Goal: Information Seeking & Learning: Learn about a topic

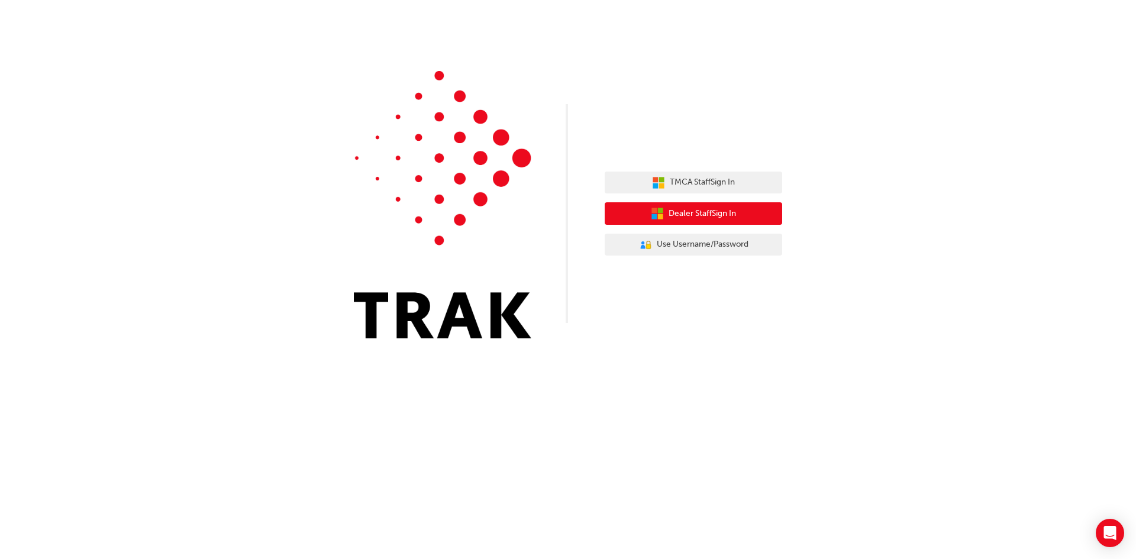
drag, startPoint x: 756, startPoint y: 215, endPoint x: 751, endPoint y: 208, distance: 8.9
click at [755, 214] on button "Dealer Staff Sign In" at bounding box center [693, 213] width 177 height 22
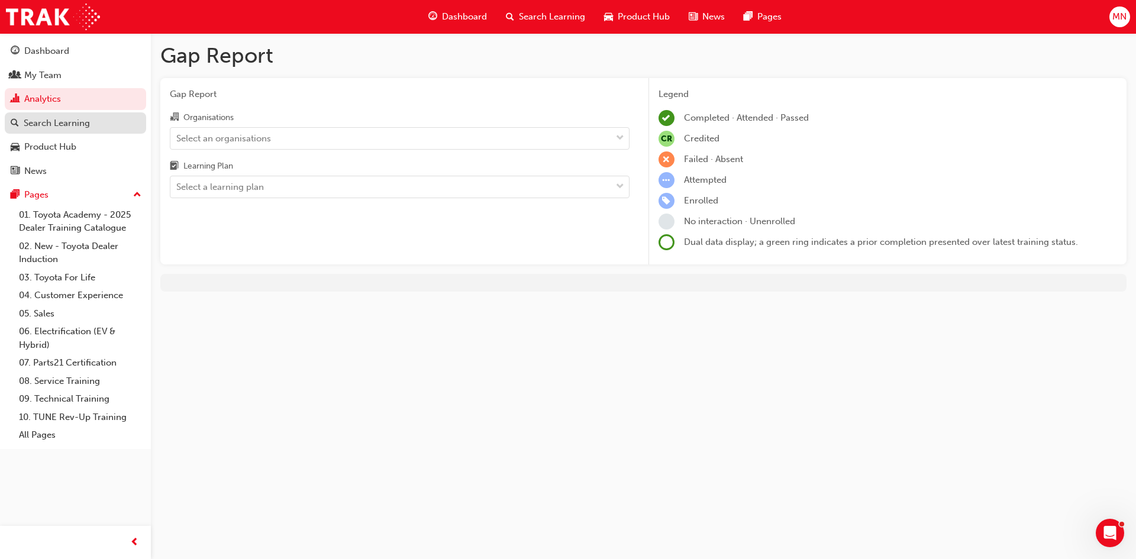
click at [58, 130] on link "Search Learning" at bounding box center [75, 123] width 141 height 22
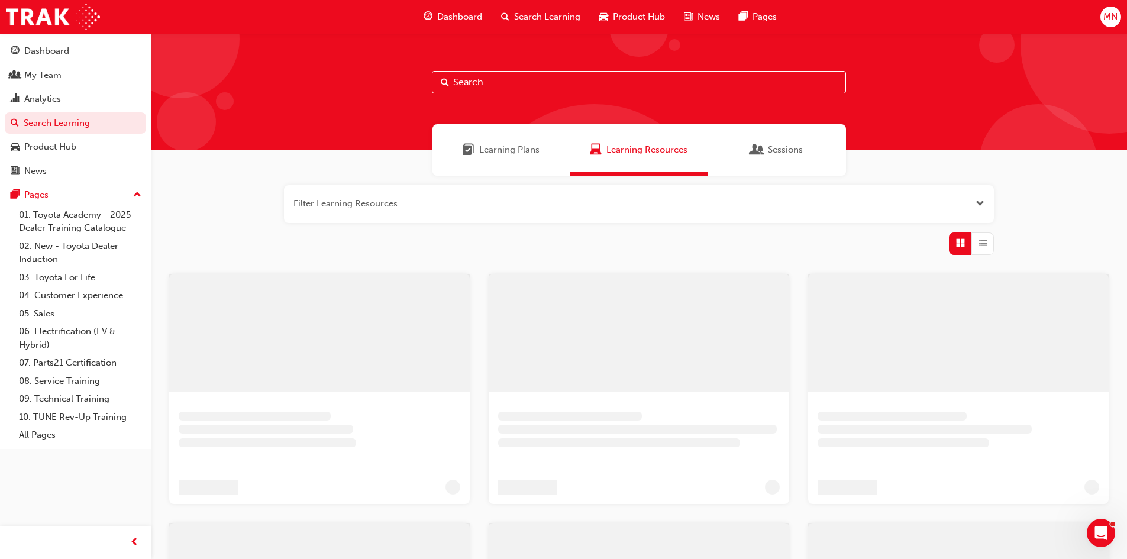
click at [490, 80] on input "text" at bounding box center [639, 82] width 414 height 22
type input "induction"
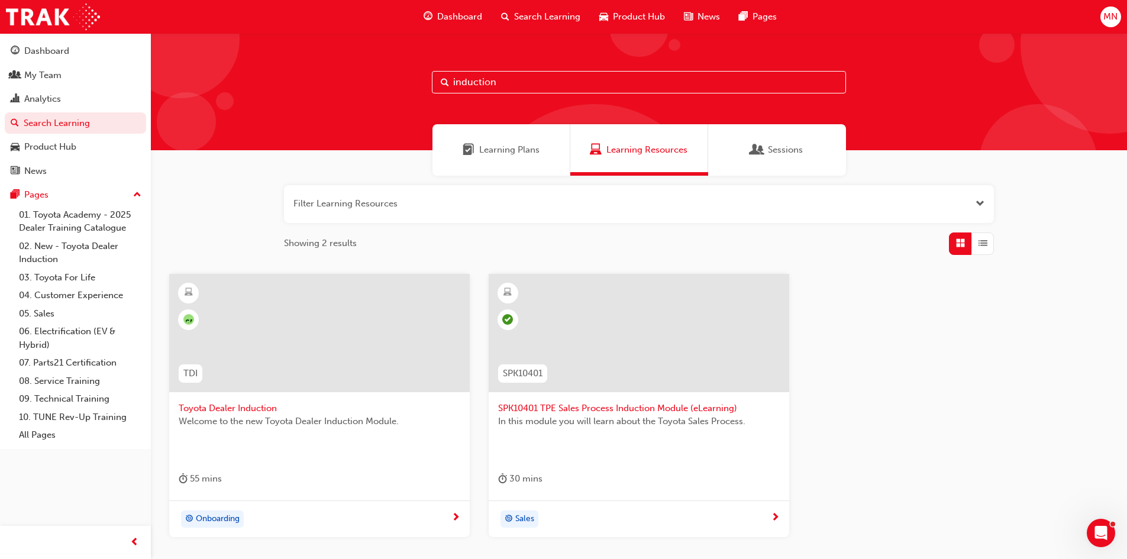
click at [372, 324] on div at bounding box center [319, 333] width 300 height 118
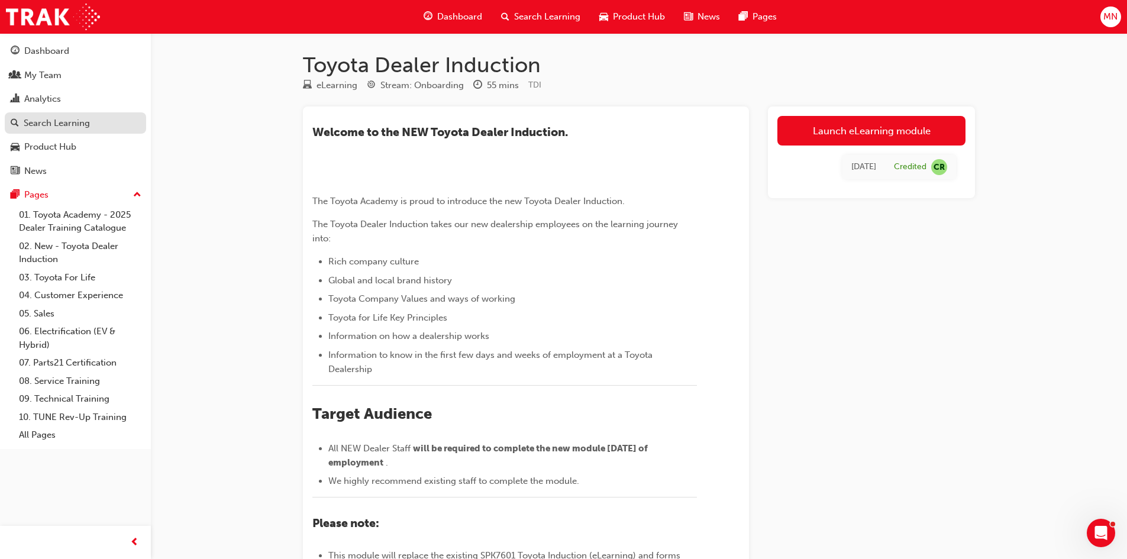
click at [51, 124] on div "Search Learning" at bounding box center [57, 124] width 66 height 14
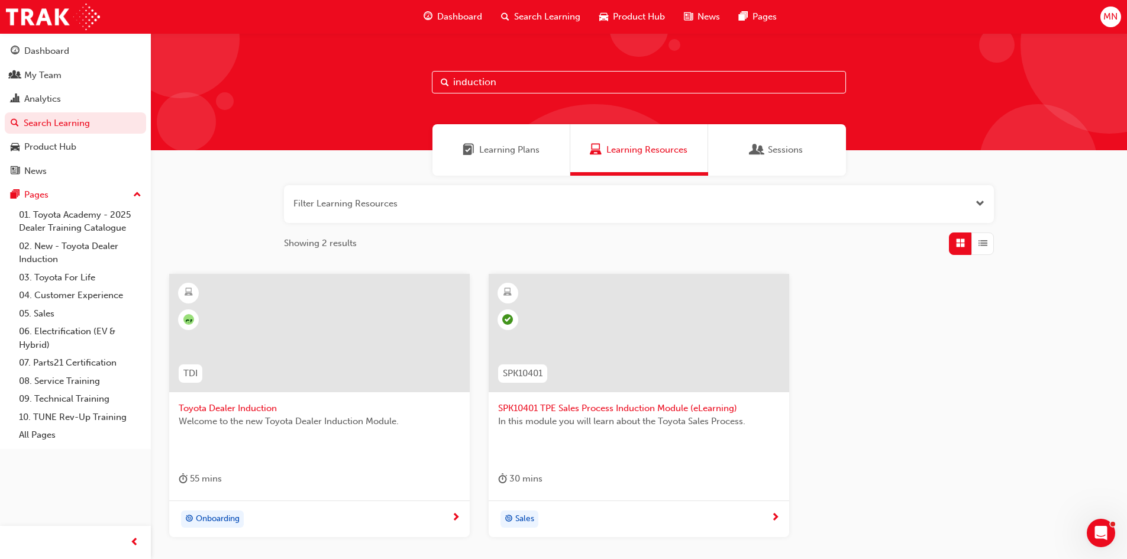
click at [570, 80] on input "induction" at bounding box center [639, 82] width 414 height 22
type input "i"
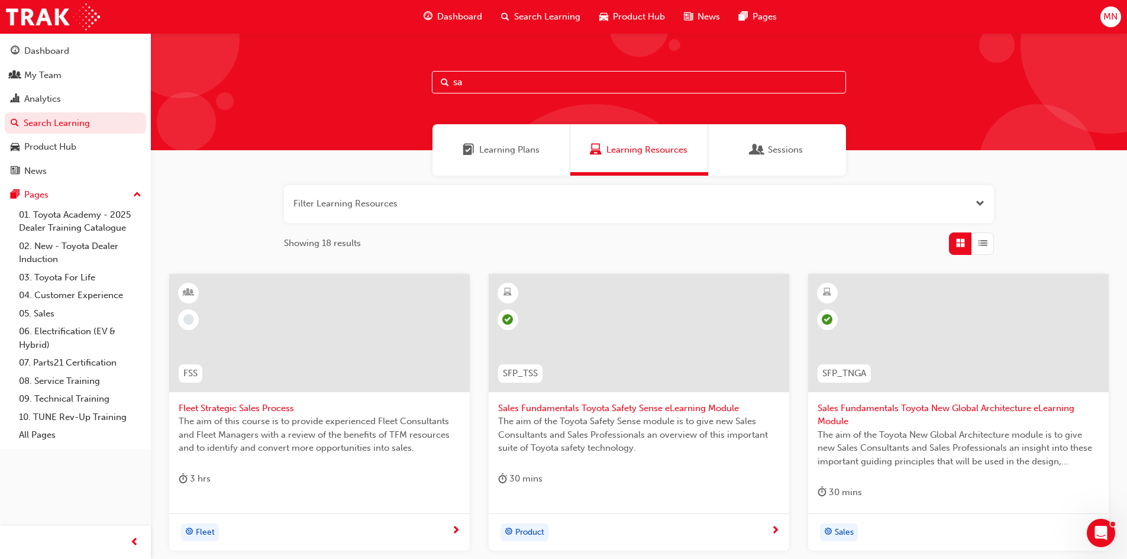
type input "s"
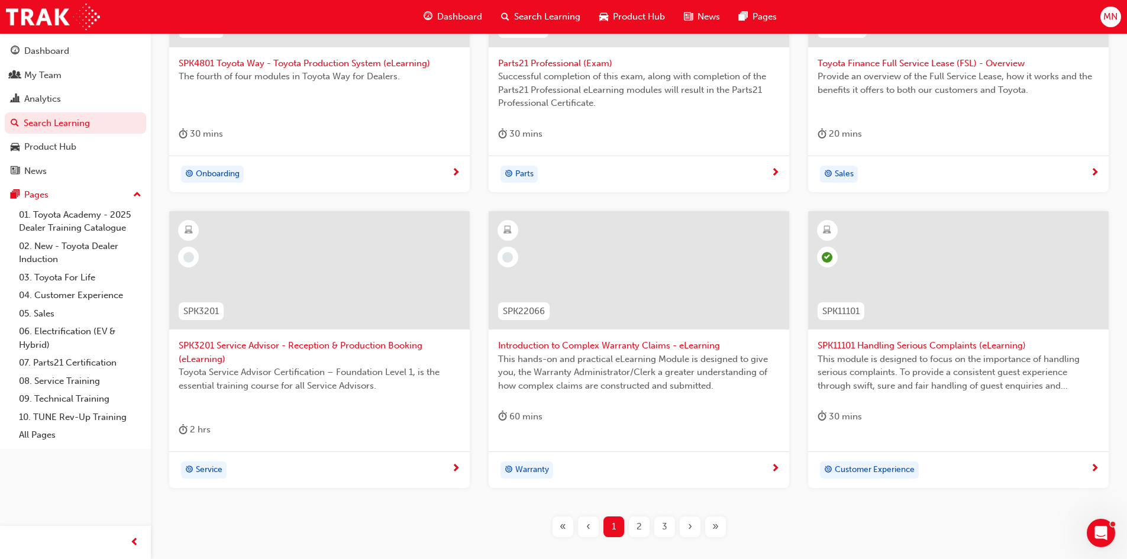
scroll to position [355, 0]
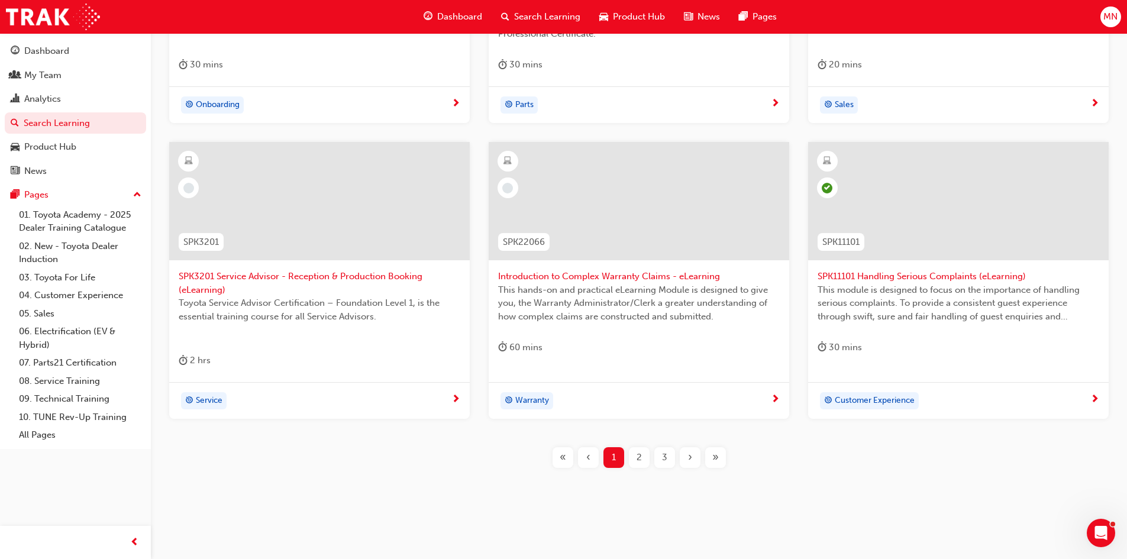
type input "SPK"
click at [638, 460] on span "2" at bounding box center [638, 458] width 5 height 14
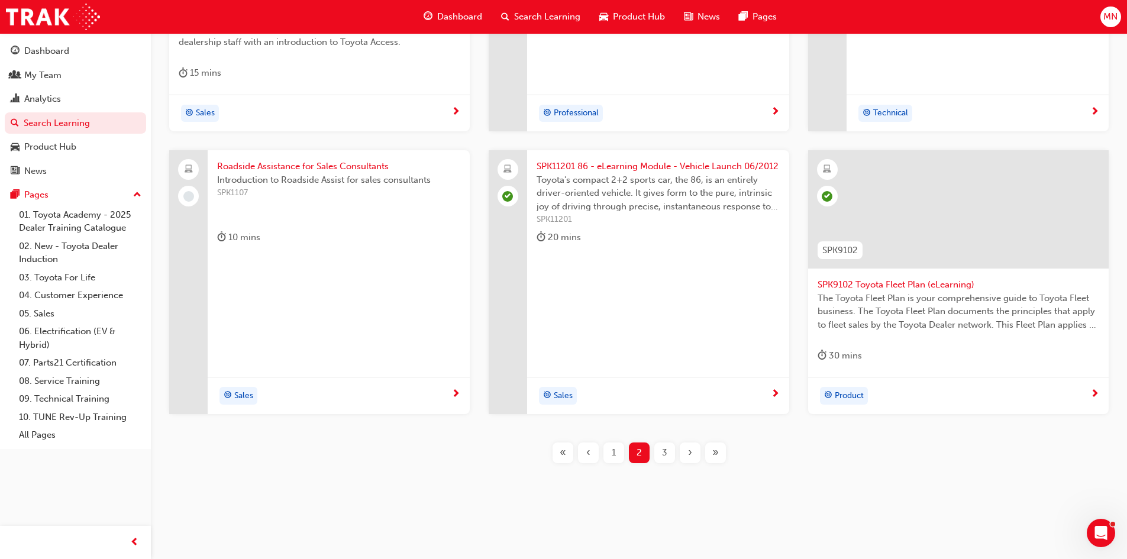
click at [909, 289] on span "SPK9102 Toyota Fleet Plan (eLearning)" at bounding box center [958, 285] width 282 height 14
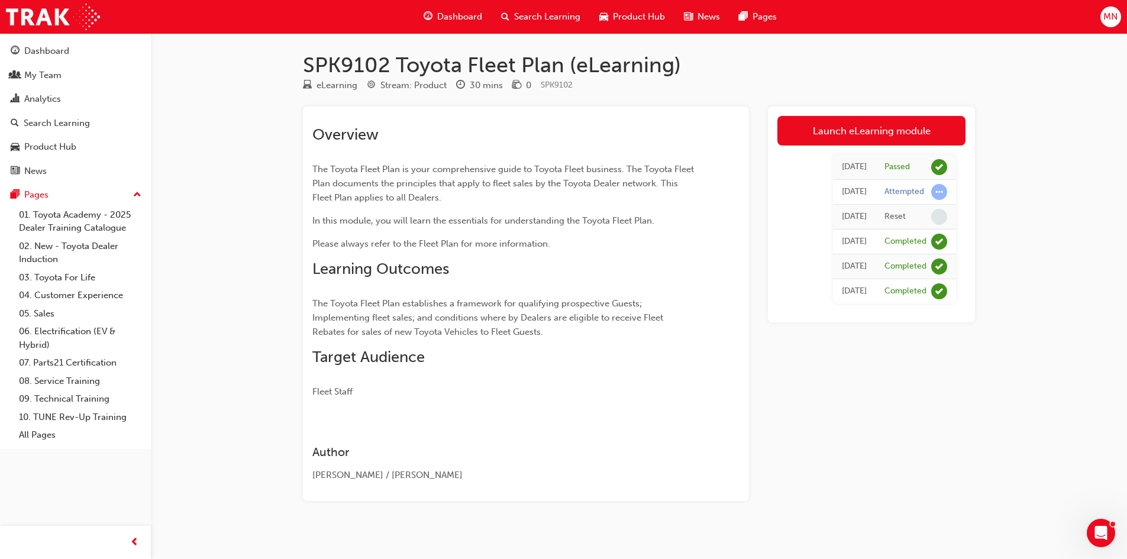
click at [533, 10] on span "Search Learning" at bounding box center [547, 17] width 66 height 14
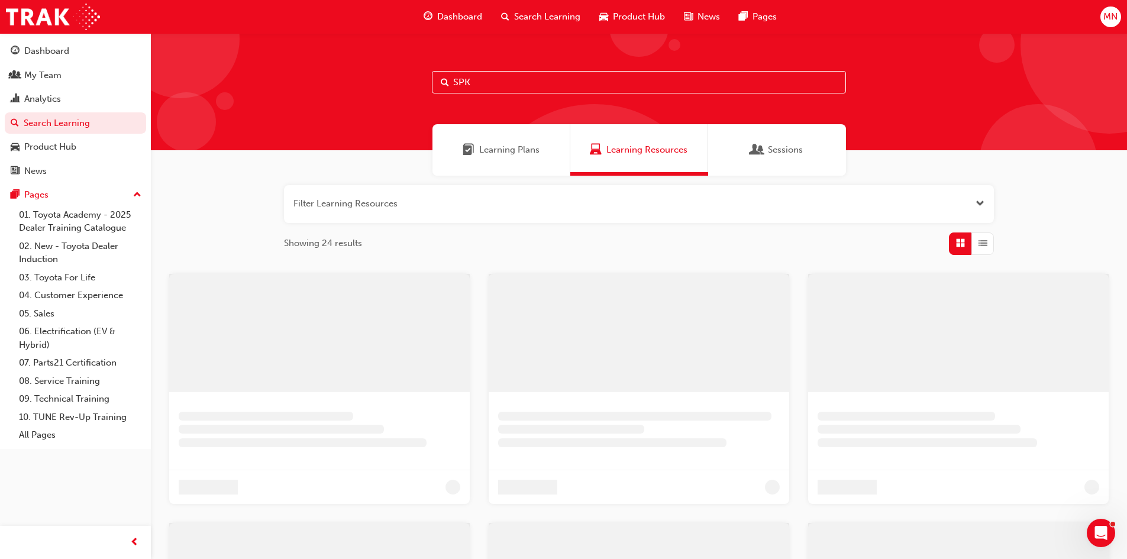
drag, startPoint x: 523, startPoint y: 86, endPoint x: 529, endPoint y: 84, distance: 6.4
click at [524, 86] on input "SPK" at bounding box center [639, 82] width 414 height 22
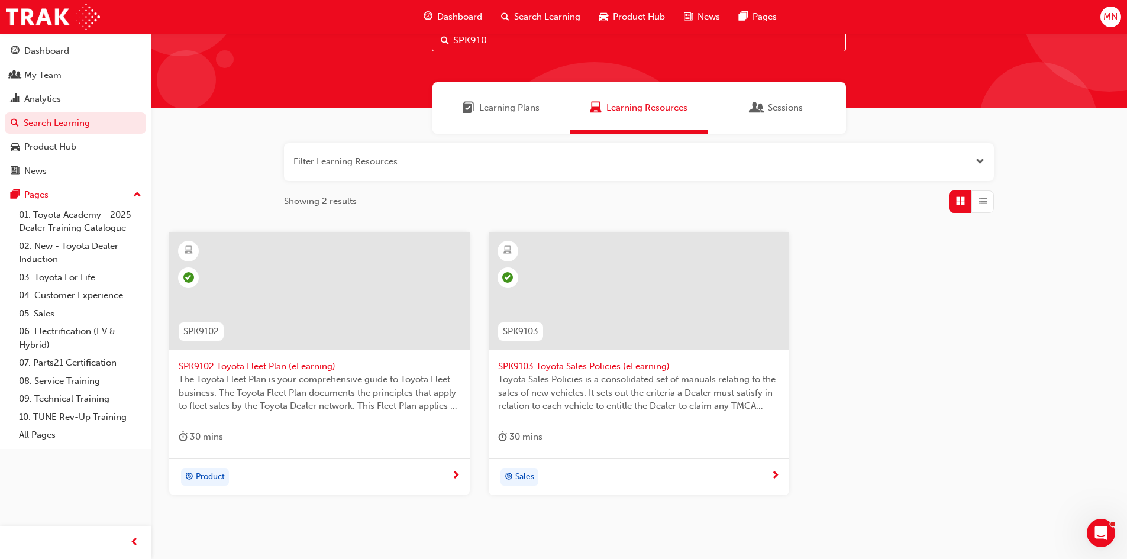
scroll to position [93, 0]
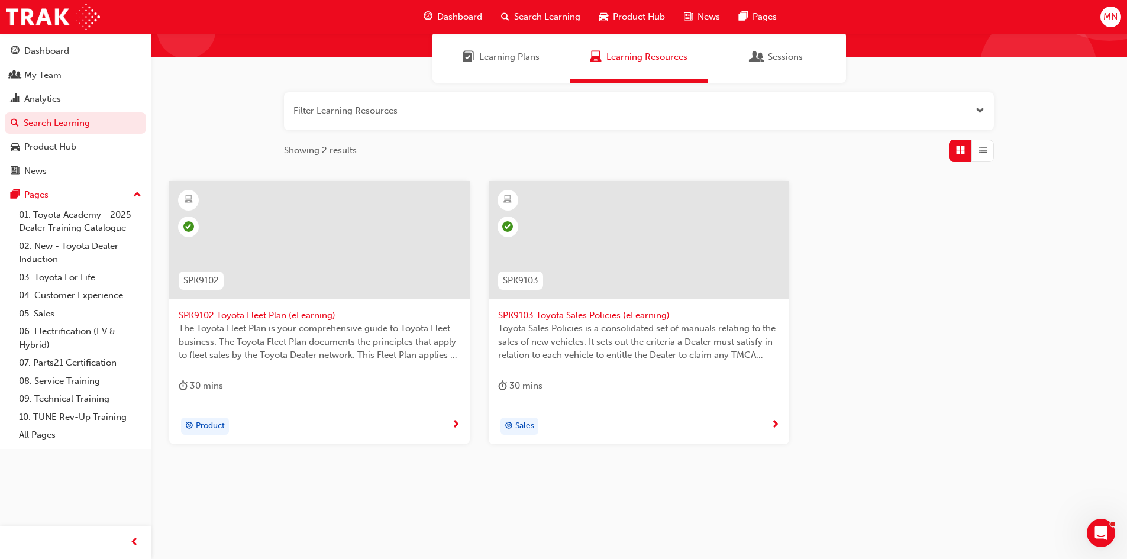
type input "SPK910"
click at [591, 315] on span "SPK9103 Toyota Sales Policies (eLearning)" at bounding box center [639, 316] width 282 height 14
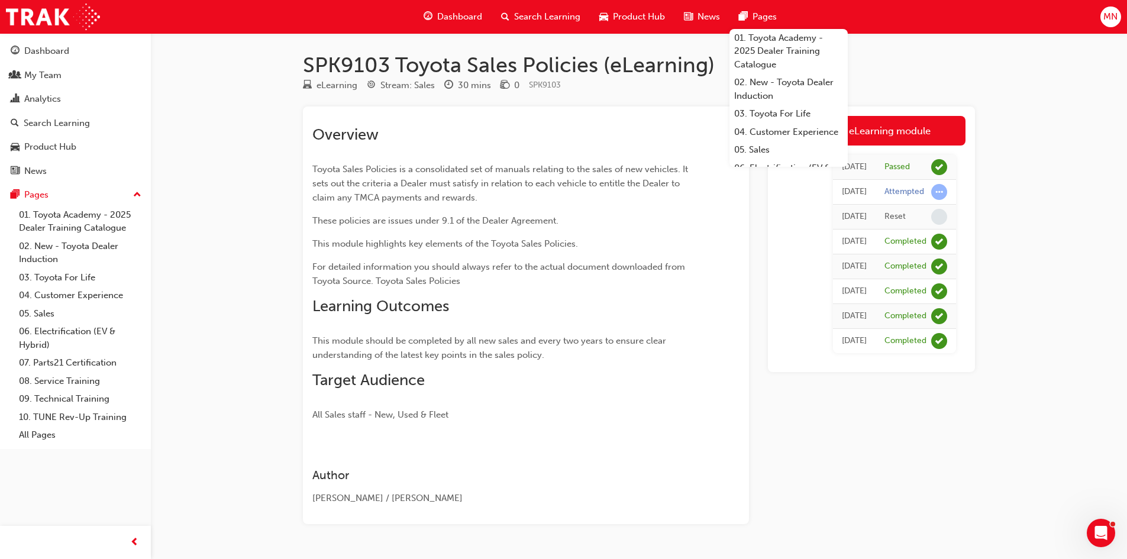
click at [578, 279] on p "For detailed information you should always refer to the actual document downloa…" at bounding box center [504, 274] width 384 height 28
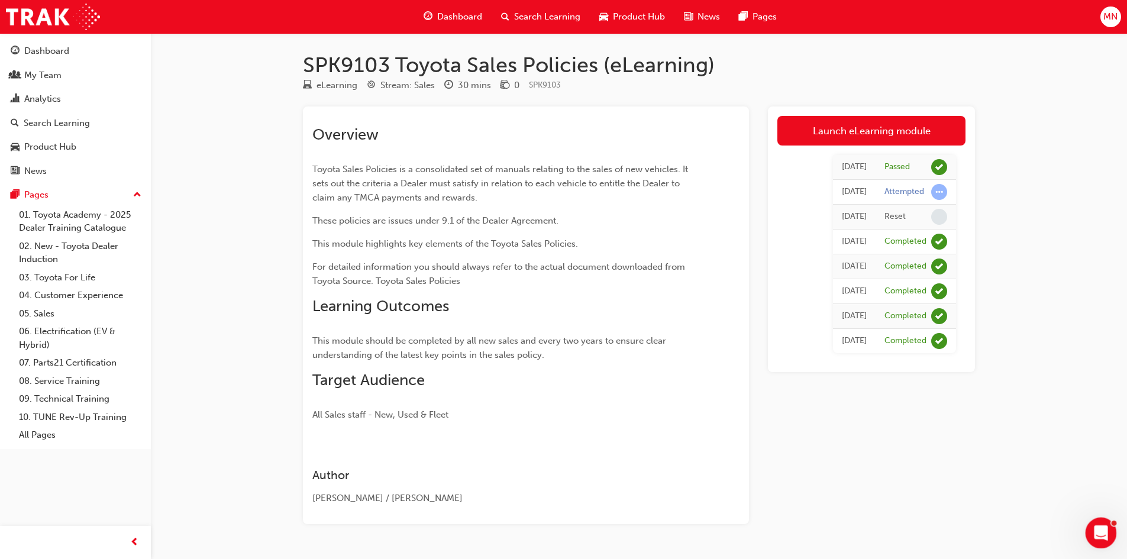
click at [1100, 536] on icon "Open Intercom Messenger" at bounding box center [1100, 532] width 20 height 20
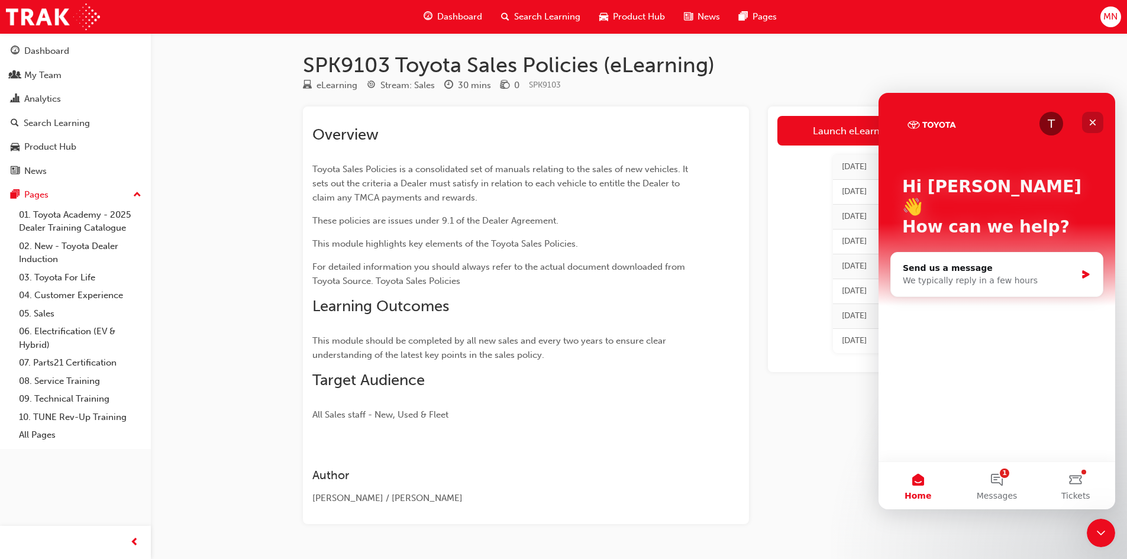
click at [1093, 127] on icon "Close" at bounding box center [1092, 122] width 9 height 9
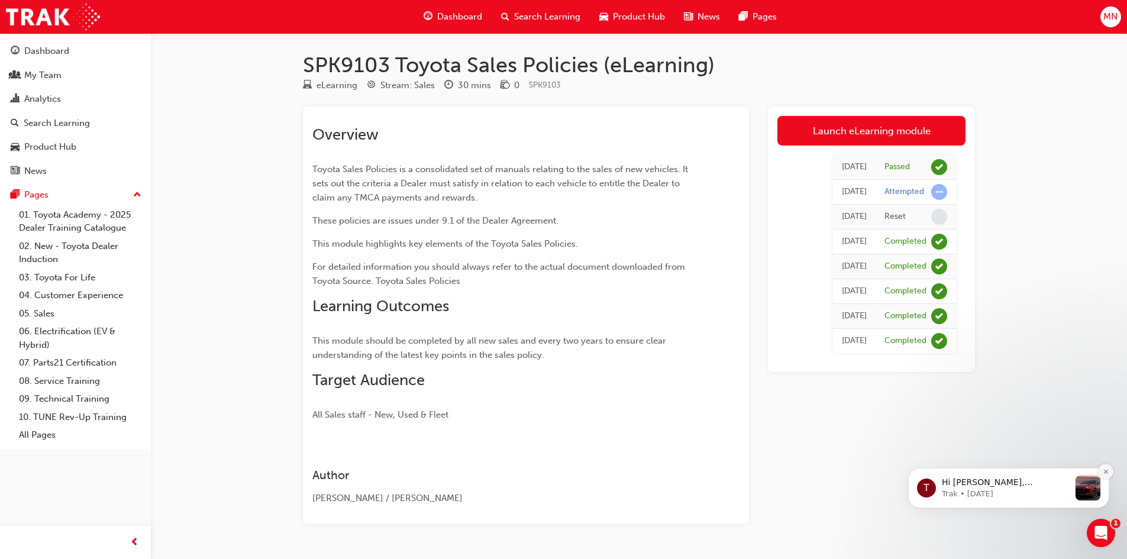
click at [1105, 470] on icon "Dismiss notification" at bounding box center [1106, 471] width 7 height 7
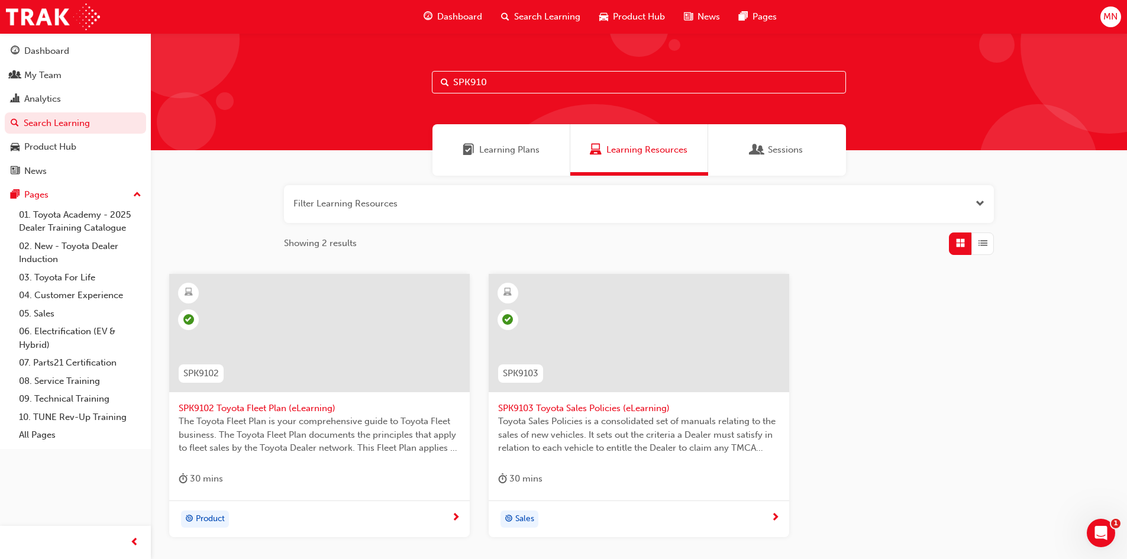
click at [507, 88] on input "SPK910" at bounding box center [639, 82] width 414 height 22
click at [250, 407] on span "SPK9102 Toyota Fleet Plan (eLearning)" at bounding box center [320, 409] width 282 height 14
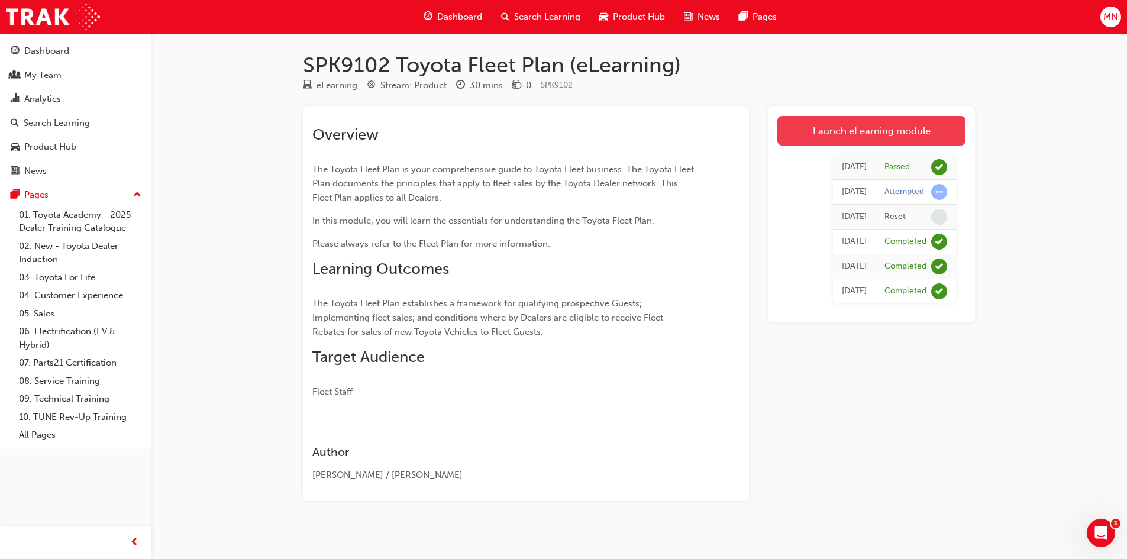
click at [850, 122] on link "Launch eLearning module" at bounding box center [871, 131] width 188 height 30
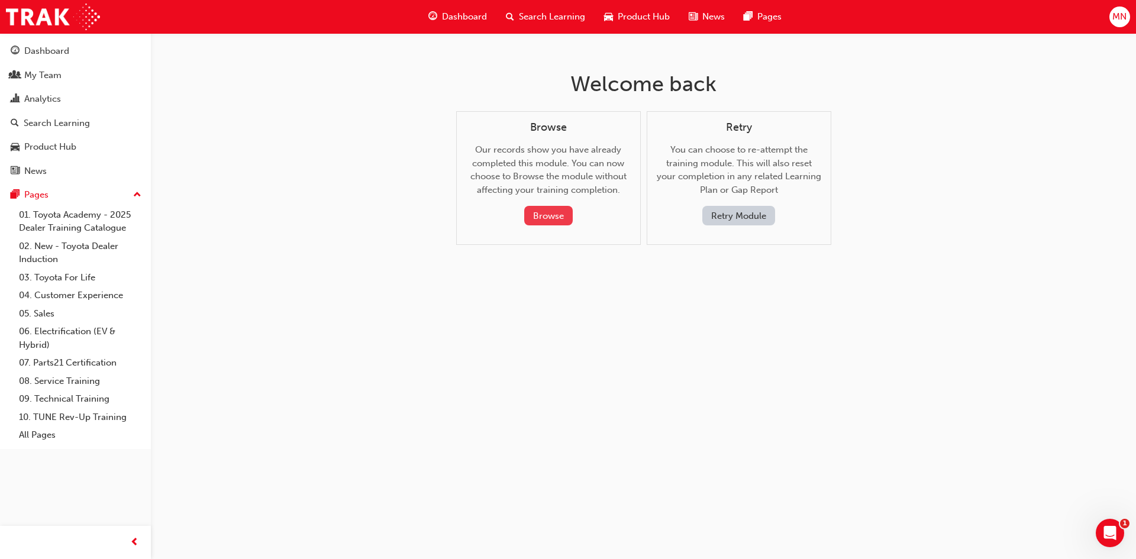
click at [563, 213] on button "Browse" at bounding box center [548, 216] width 49 height 20
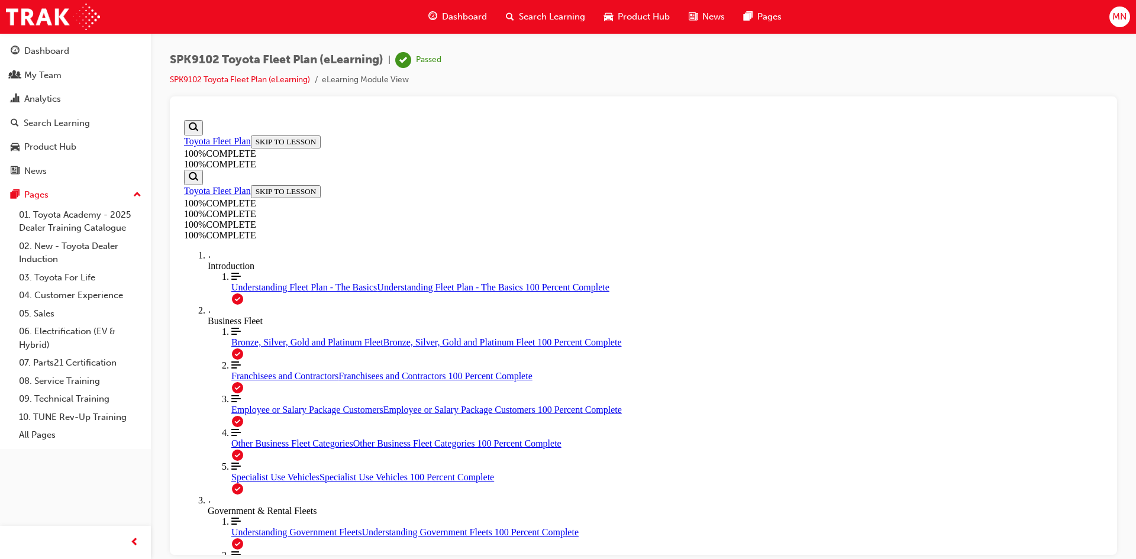
scroll to position [41, 0]
click at [235, 347] on link "Align left Three vertical lines aligned to the left Bronze, Silver, Gold and Pl…" at bounding box center [666, 336] width 871 height 21
drag, startPoint x: 822, startPoint y: 328, endPoint x: 773, endPoint y: 331, distance: 49.2
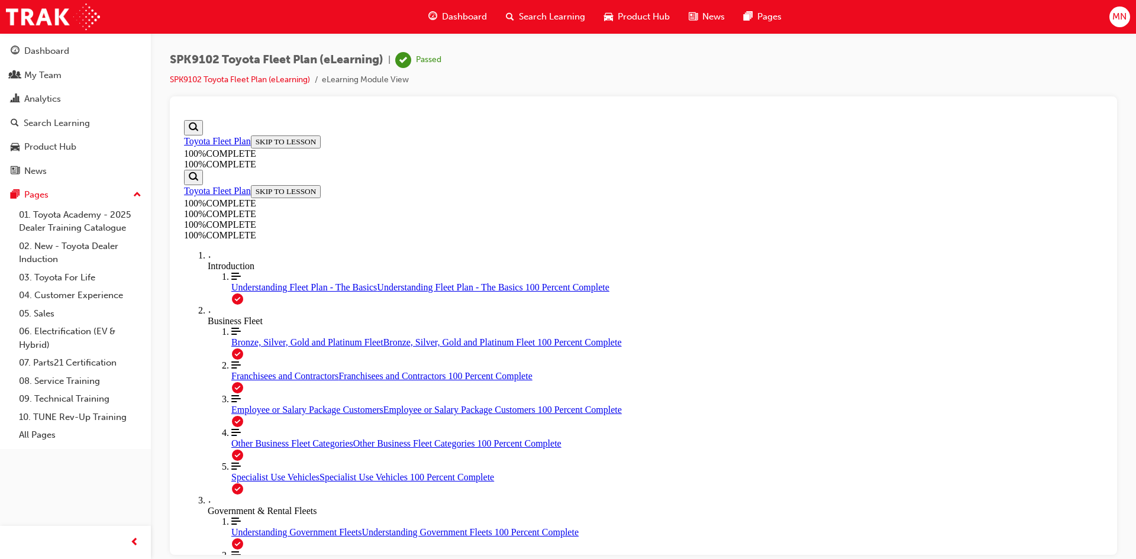
drag, startPoint x: 607, startPoint y: 334, endPoint x: 685, endPoint y: 332, distance: 78.1
drag, startPoint x: 654, startPoint y: 335, endPoint x: 713, endPoint y: 470, distance: 148.0
drag, startPoint x: 614, startPoint y: 408, endPoint x: 718, endPoint y: 411, distance: 104.2
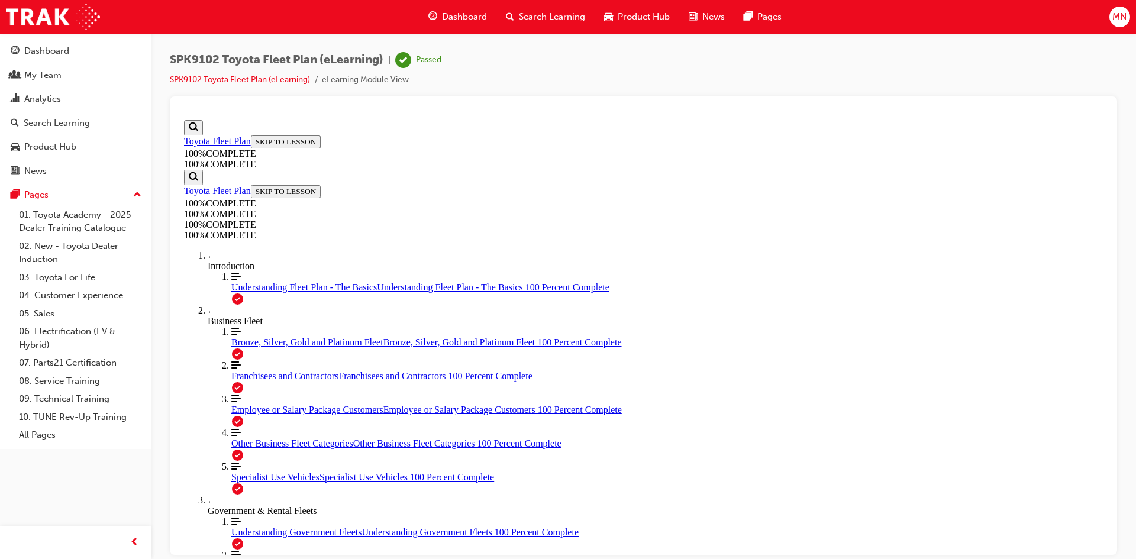
drag, startPoint x: 626, startPoint y: 337, endPoint x: 675, endPoint y: 306, distance: 57.8
drag, startPoint x: 642, startPoint y: 270, endPoint x: 725, endPoint y: 332, distance: 103.5
drag, startPoint x: 638, startPoint y: 258, endPoint x: 693, endPoint y: 262, distance: 55.2
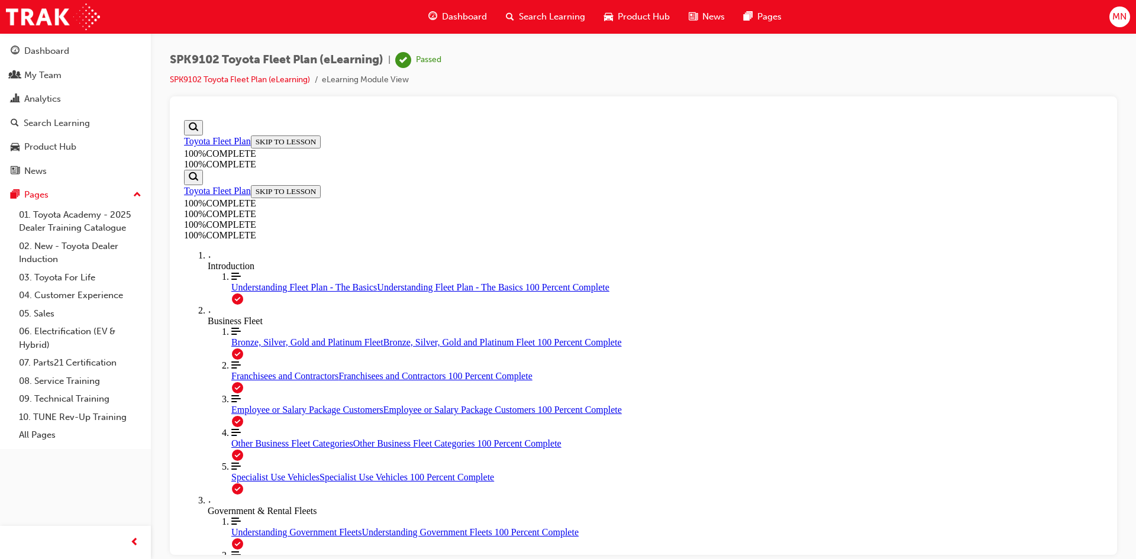
drag, startPoint x: 671, startPoint y: 390, endPoint x: 713, endPoint y: 455, distance: 77.8
drag, startPoint x: 607, startPoint y: 393, endPoint x: 669, endPoint y: 395, distance: 61.5
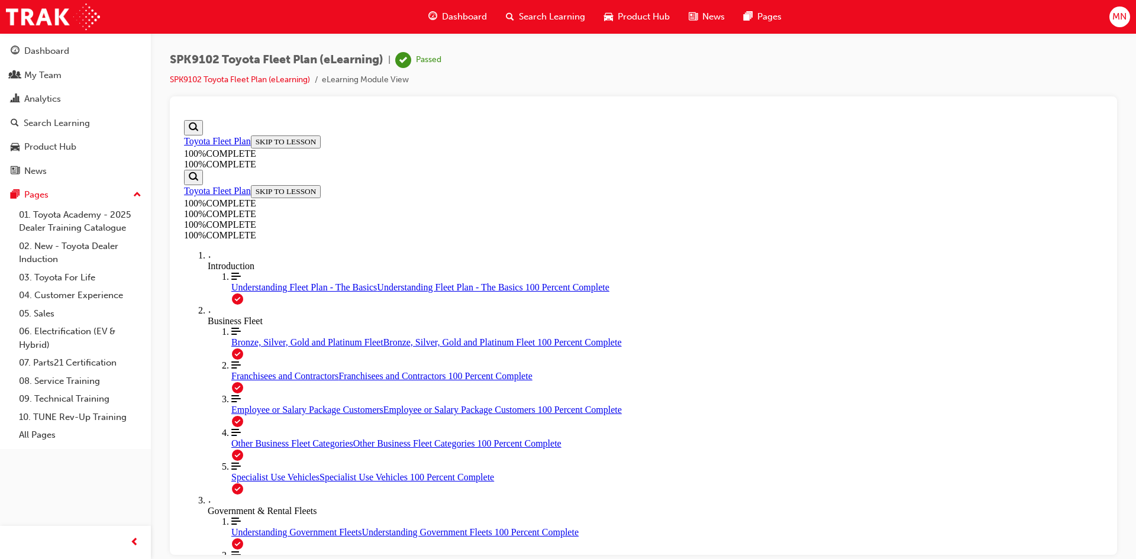
scroll to position [1766, 0]
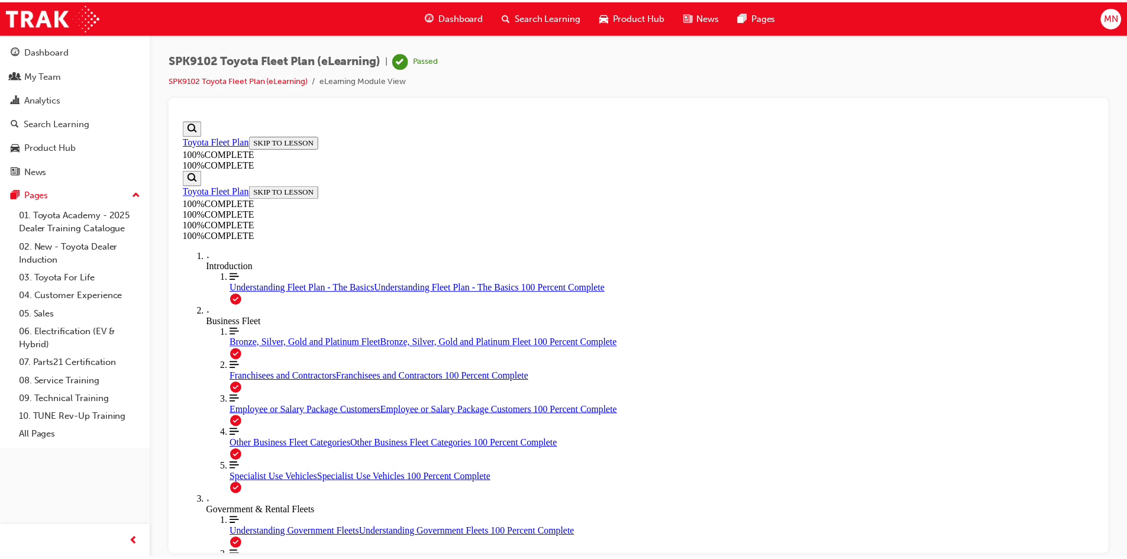
scroll to position [1529, 0]
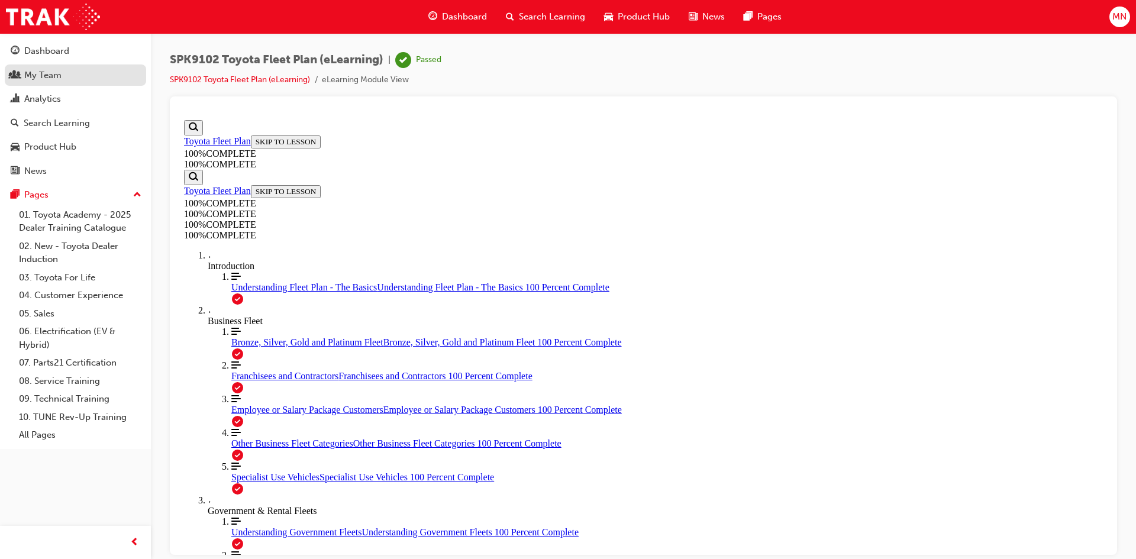
click at [46, 77] on div "My Team" at bounding box center [42, 76] width 37 height 14
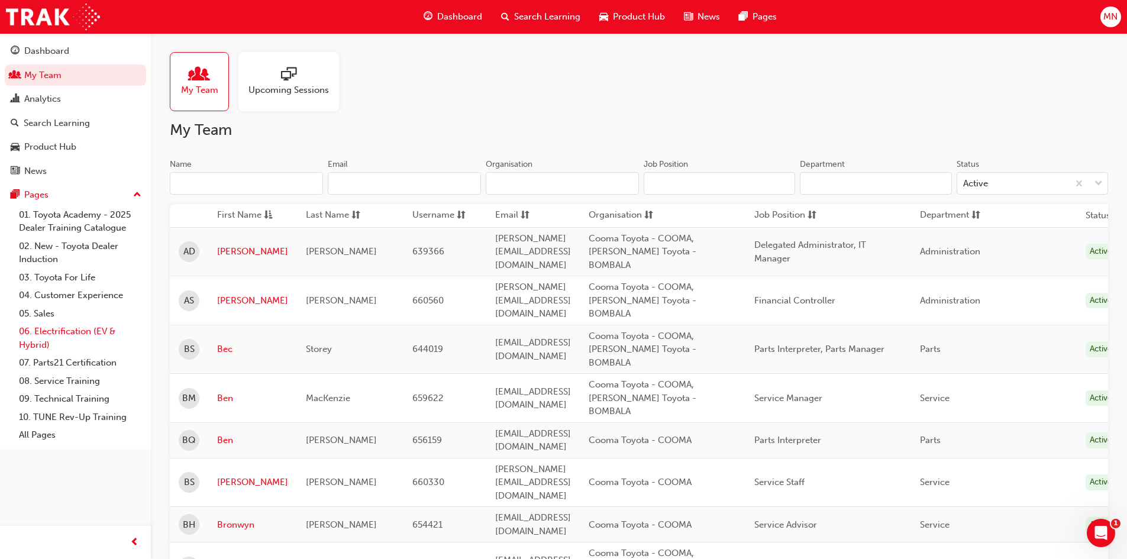
click at [42, 337] on link "06. Electrification (EV & Hybrid)" at bounding box center [80, 337] width 132 height 31
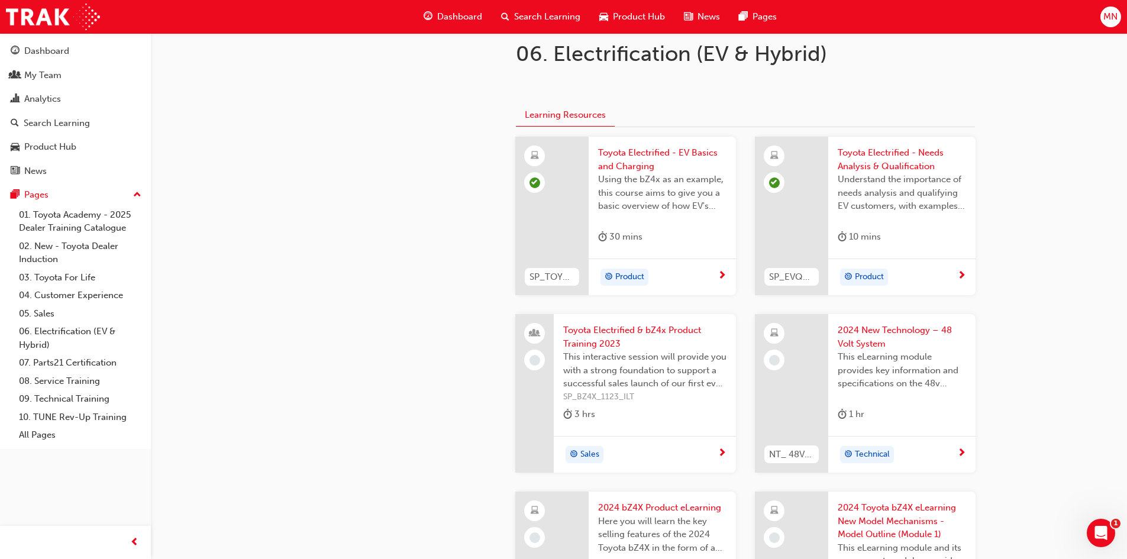
scroll to position [237, 0]
